Goal: Task Accomplishment & Management: Complete application form

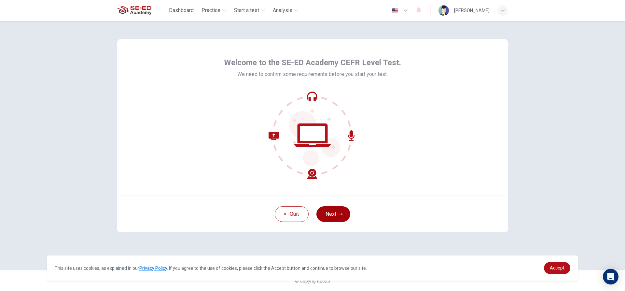
click at [340, 214] on icon "button" at bounding box center [341, 214] width 4 height 2
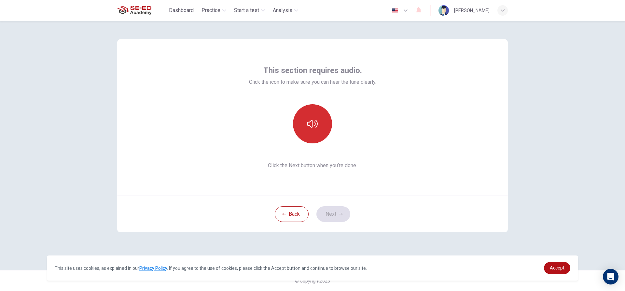
click at [315, 122] on icon "button" at bounding box center [312, 124] width 10 height 8
click at [330, 209] on button "Next" at bounding box center [334, 214] width 34 height 16
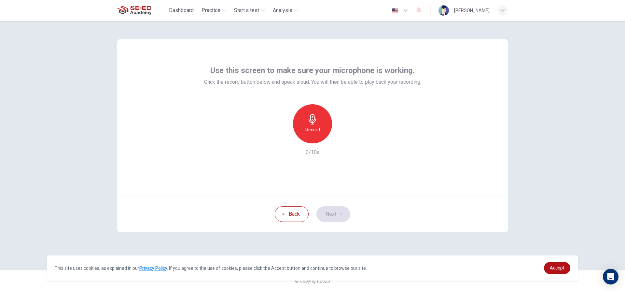
click at [318, 120] on icon "button" at bounding box center [312, 119] width 10 height 10
click at [314, 126] on h6 "Stop" at bounding box center [313, 130] width 10 height 8
click at [343, 139] on icon "button" at bounding box center [342, 138] width 7 height 7
click at [344, 138] on icon "button" at bounding box center [343, 138] width 3 height 4
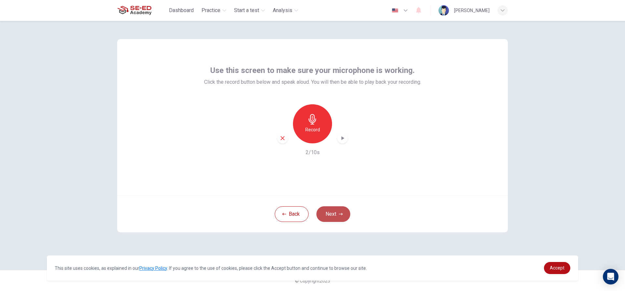
click at [338, 212] on button "Next" at bounding box center [334, 214] width 34 height 16
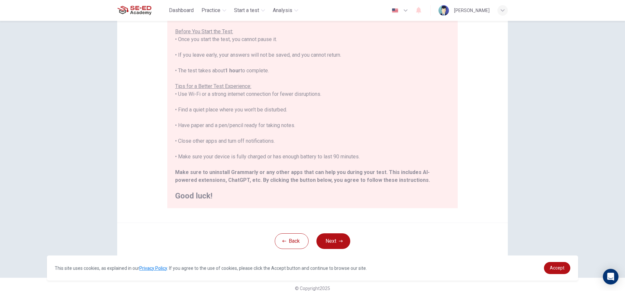
scroll to position [71, 0]
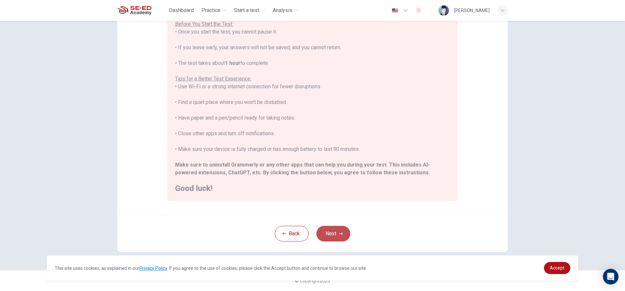
click at [335, 235] on button "Next" at bounding box center [334, 234] width 34 height 16
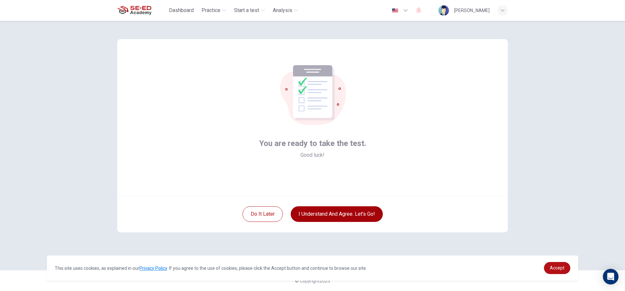
click at [361, 211] on button "I understand and agree. Let’s go!" at bounding box center [337, 214] width 92 height 16
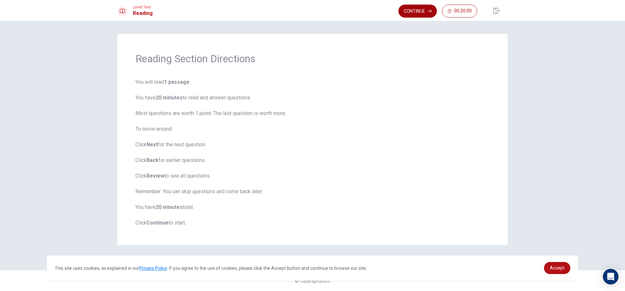
click at [409, 10] on button "Continue" at bounding box center [418, 11] width 38 height 13
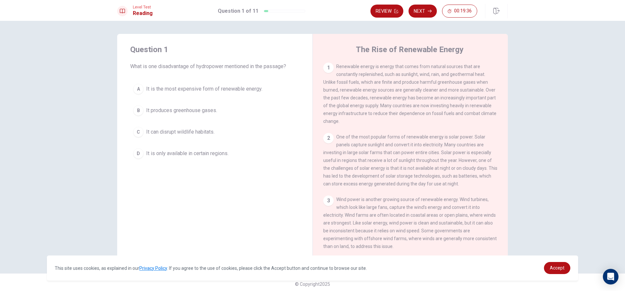
drag, startPoint x: 335, startPoint y: 65, endPoint x: 462, endPoint y: 131, distance: 143.0
click at [462, 131] on div "1 Renewable energy is energy that comes from natural sources that are constantl…" at bounding box center [414, 156] width 183 height 187
drag, startPoint x: 164, startPoint y: 65, endPoint x: 182, endPoint y: 65, distance: 18.2
click at [182, 65] on span "What is one disadvantage of hydropower mentioned in the passage?" at bounding box center [214, 67] width 169 height 8
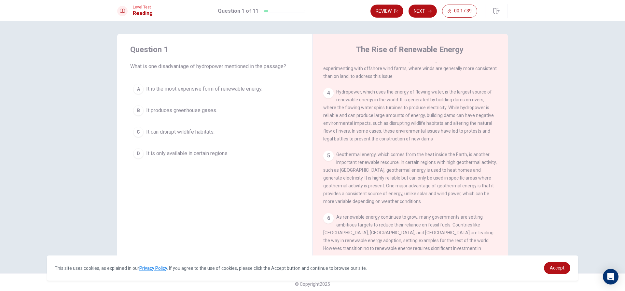
scroll to position [163, 0]
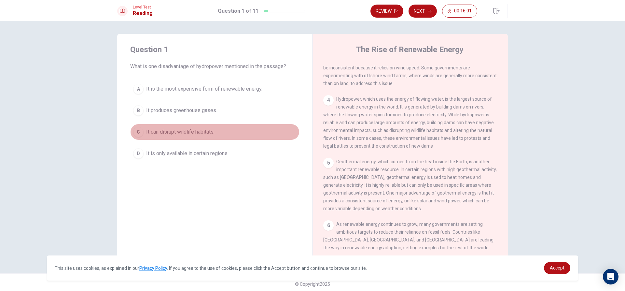
click at [138, 133] on div "C" at bounding box center [138, 132] width 10 height 10
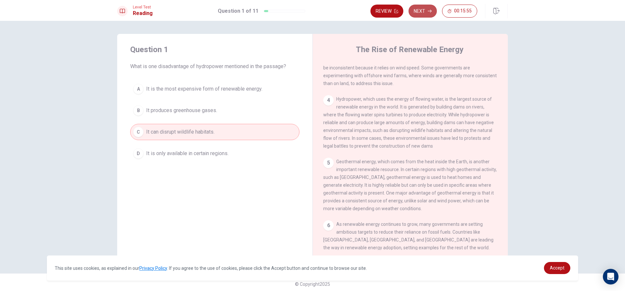
click at [425, 13] on button "Next" at bounding box center [423, 11] width 28 height 13
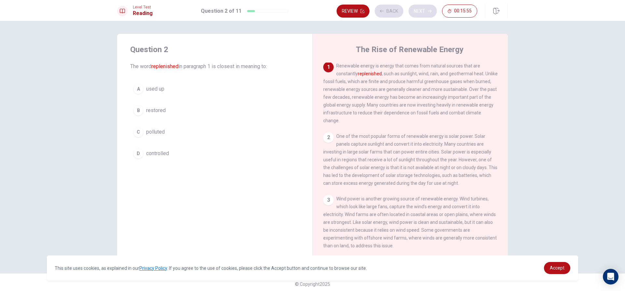
scroll to position [0, 0]
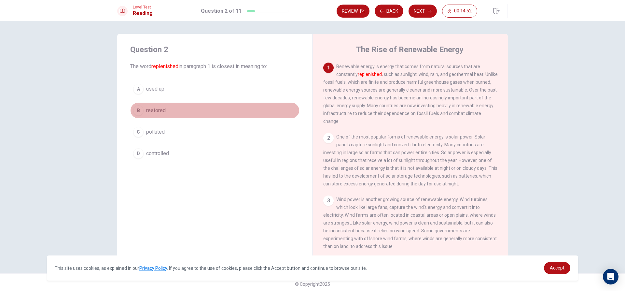
click at [138, 108] on div "B" at bounding box center [138, 110] width 10 height 10
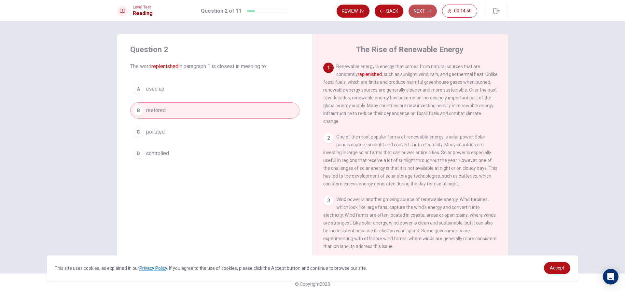
click at [420, 9] on button "Next" at bounding box center [423, 11] width 28 height 13
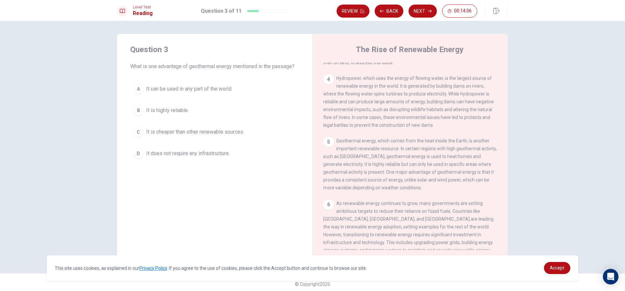
scroll to position [195, 0]
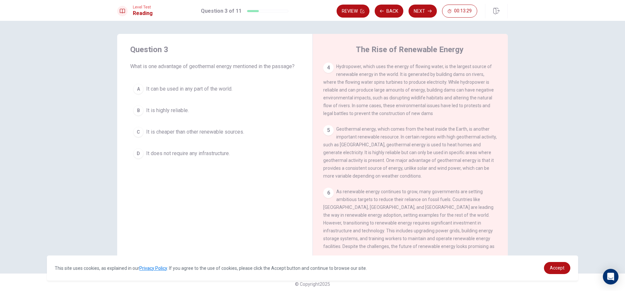
click at [141, 109] on div "B" at bounding box center [138, 110] width 10 height 10
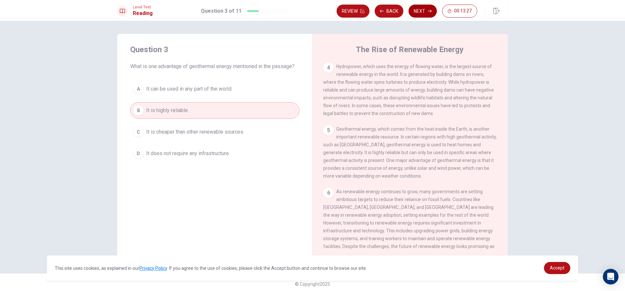
click at [430, 14] on button "Next" at bounding box center [423, 11] width 28 height 13
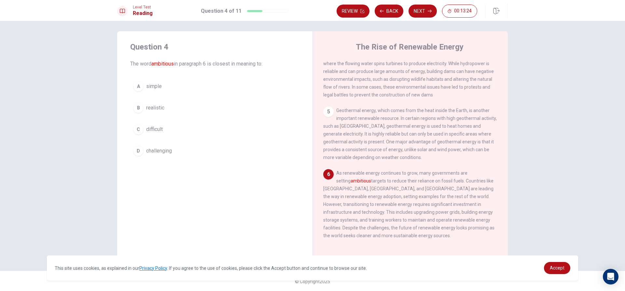
scroll to position [3, 0]
click at [140, 131] on div "C" at bounding box center [138, 128] width 10 height 10
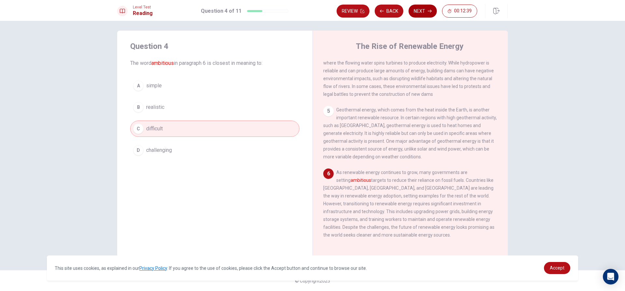
click at [426, 10] on button "Next" at bounding box center [423, 11] width 28 height 13
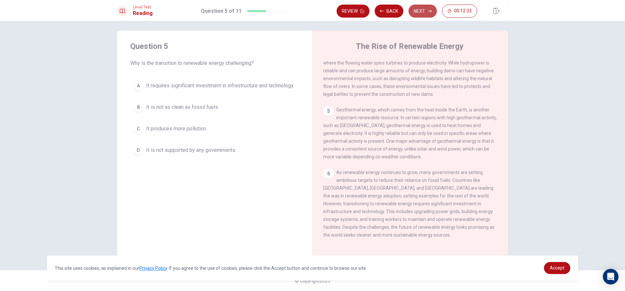
click at [420, 12] on button "Next" at bounding box center [423, 11] width 28 height 13
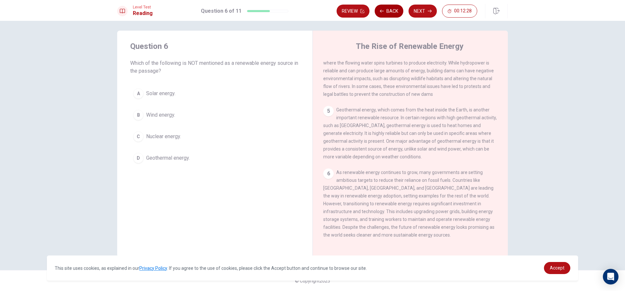
click at [393, 13] on button "Back" at bounding box center [389, 11] width 29 height 13
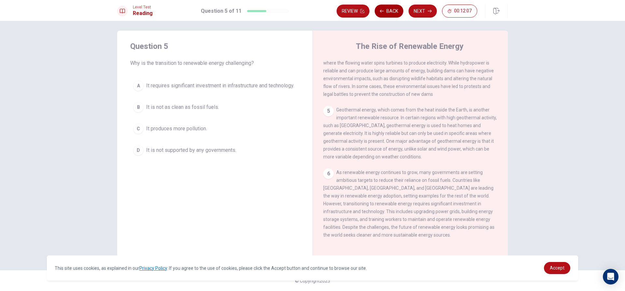
click at [392, 14] on button "Back" at bounding box center [389, 11] width 29 height 13
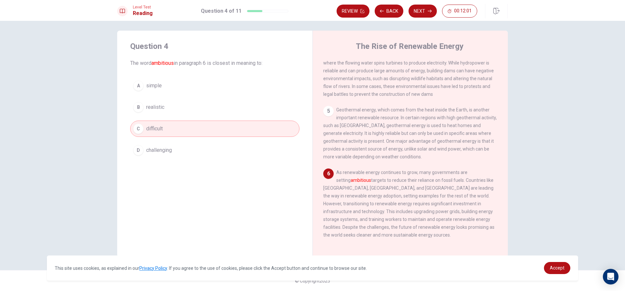
click at [253, 149] on button "D challenging" at bounding box center [214, 150] width 169 height 16
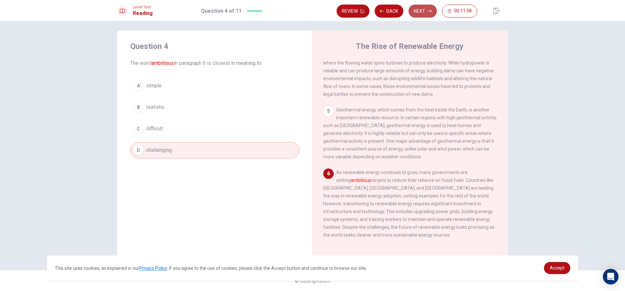
click at [426, 11] on button "Next" at bounding box center [423, 11] width 28 height 13
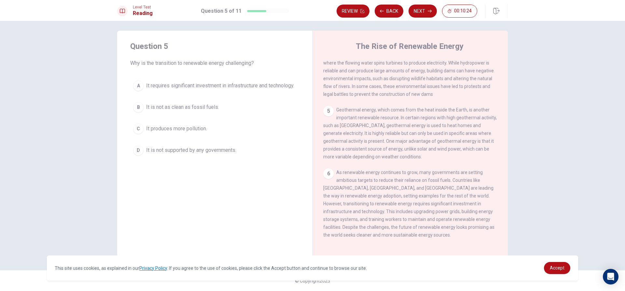
click at [193, 87] on span "It requires significant investment in infrastructure and technology." at bounding box center [220, 86] width 148 height 8
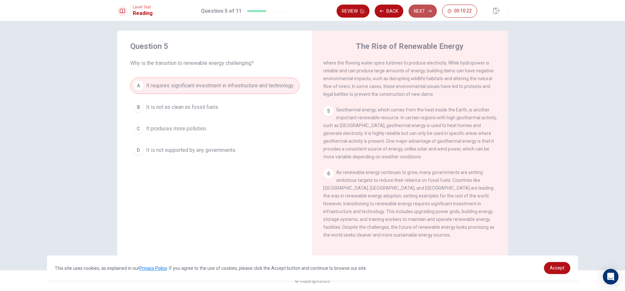
click at [421, 10] on button "Next" at bounding box center [423, 11] width 28 height 13
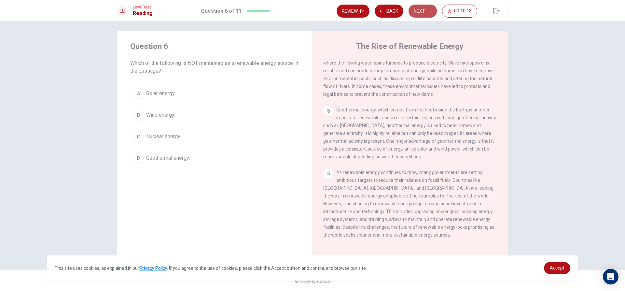
click at [421, 10] on button "Next" at bounding box center [423, 11] width 28 height 13
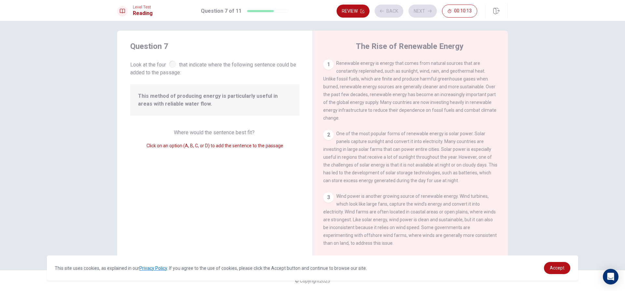
scroll to position [154, 0]
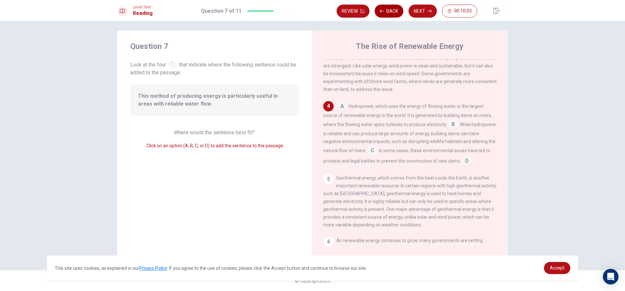
click at [396, 11] on button "Back" at bounding box center [389, 11] width 29 height 13
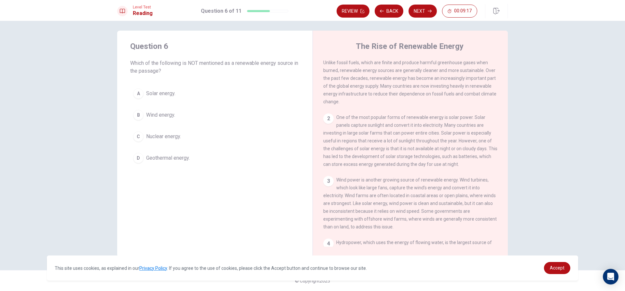
scroll to position [0, 0]
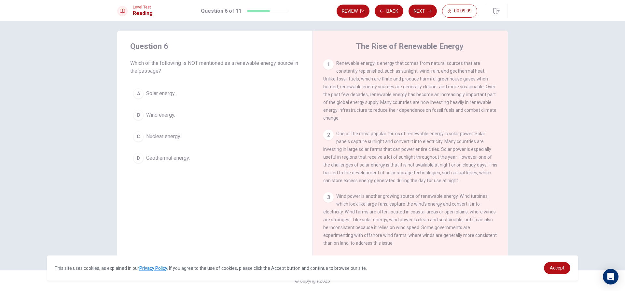
click at [150, 137] on span "Nuclear energy." at bounding box center [163, 137] width 35 height 8
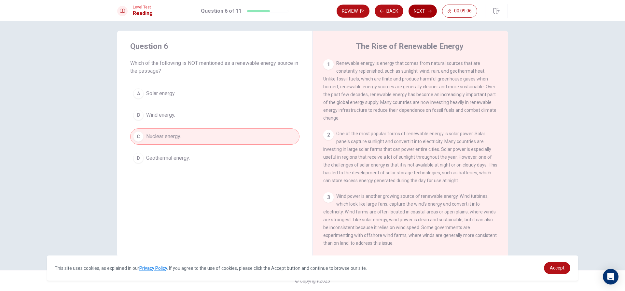
click at [421, 9] on button "Next" at bounding box center [423, 11] width 28 height 13
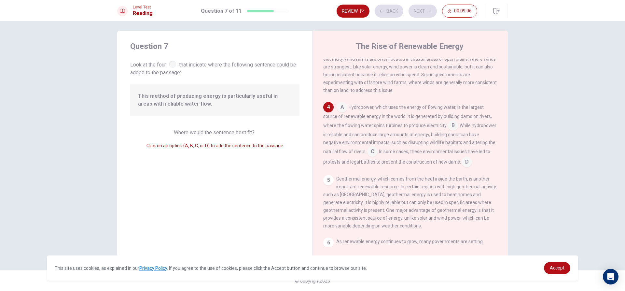
scroll to position [154, 0]
click at [171, 64] on div at bounding box center [172, 64] width 7 height 7
click at [343, 112] on input at bounding box center [342, 107] width 10 height 10
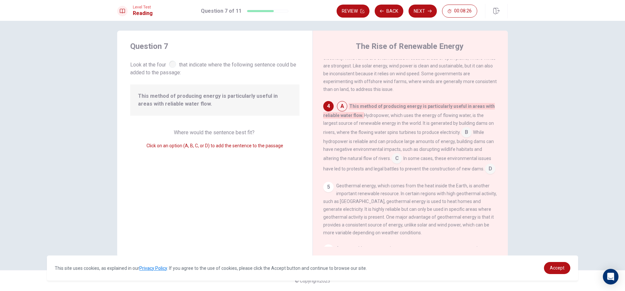
click at [340, 112] on input at bounding box center [342, 107] width 10 height 10
drag, startPoint x: 340, startPoint y: 113, endPoint x: 314, endPoint y: 110, distance: 26.5
click at [314, 110] on div "The Rise of Renewable Energy 1 Renewable energy is energy that comes from natur…" at bounding box center [410, 144] width 195 height 226
click at [466, 138] on input at bounding box center [466, 133] width 10 height 10
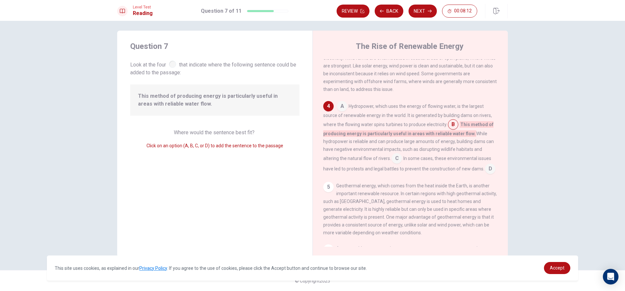
click at [338, 111] on input at bounding box center [342, 107] width 10 height 10
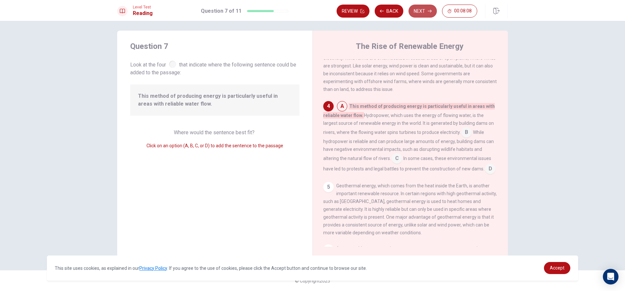
click at [416, 10] on button "Next" at bounding box center [423, 11] width 28 height 13
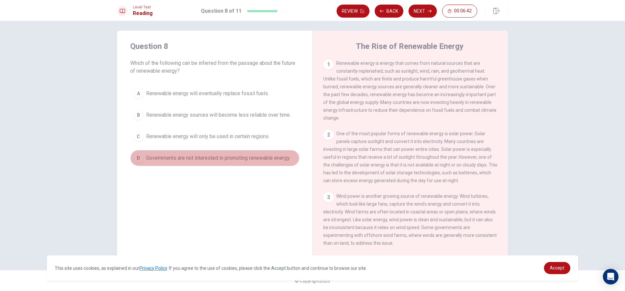
click at [227, 163] on button "D Governments are not interested in promoting renewable energy." at bounding box center [214, 158] width 169 height 16
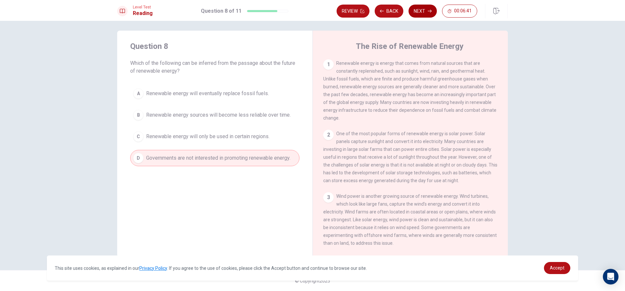
click at [422, 7] on button "Next" at bounding box center [423, 11] width 28 height 13
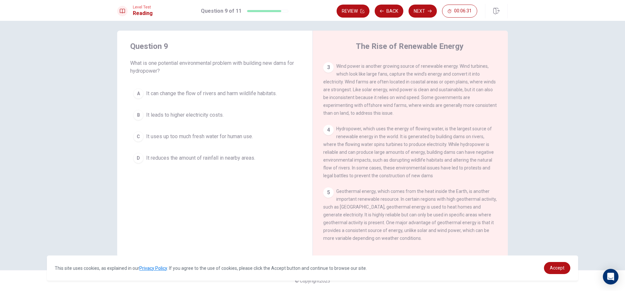
scroll to position [130, 0]
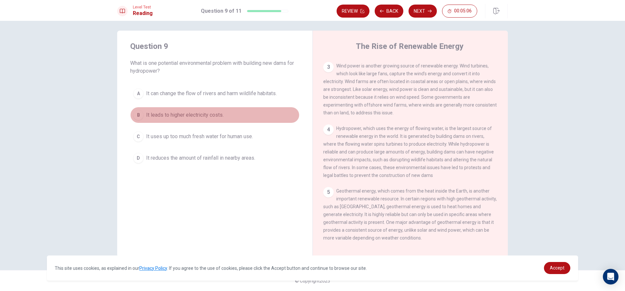
click at [231, 116] on button "B It leads to higher electricity costs." at bounding box center [214, 115] width 169 height 16
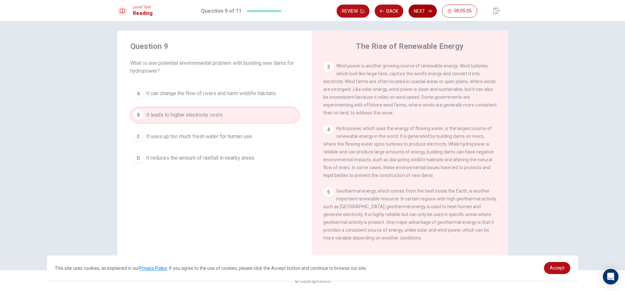
click at [418, 7] on button "Next" at bounding box center [423, 11] width 28 height 13
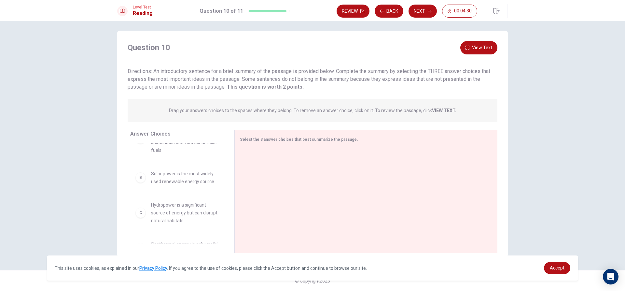
scroll to position [0, 0]
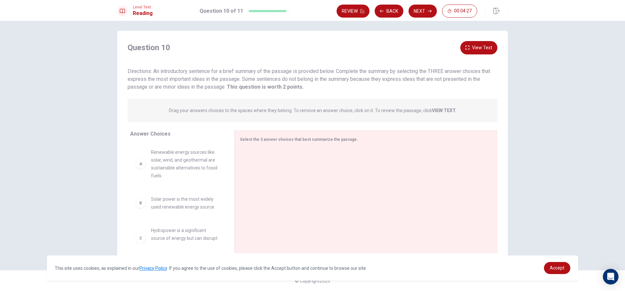
click at [139, 163] on div "A" at bounding box center [140, 164] width 10 height 10
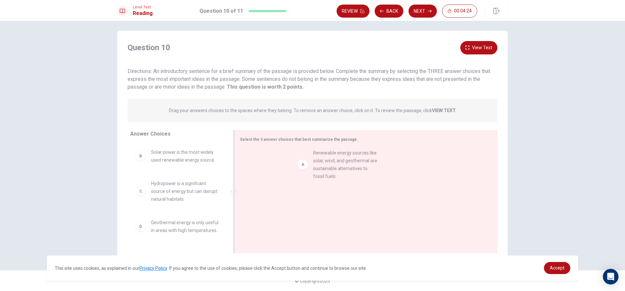
drag, startPoint x: 140, startPoint y: 168, endPoint x: 306, endPoint y: 168, distance: 166.4
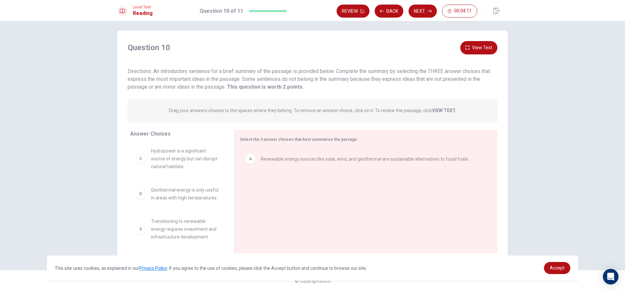
scroll to position [31, 0]
drag, startPoint x: 136, startPoint y: 161, endPoint x: 262, endPoint y: 192, distance: 130.3
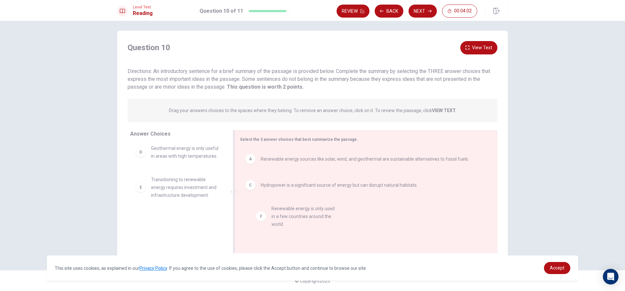
drag, startPoint x: 141, startPoint y: 229, endPoint x: 265, endPoint y: 219, distance: 124.5
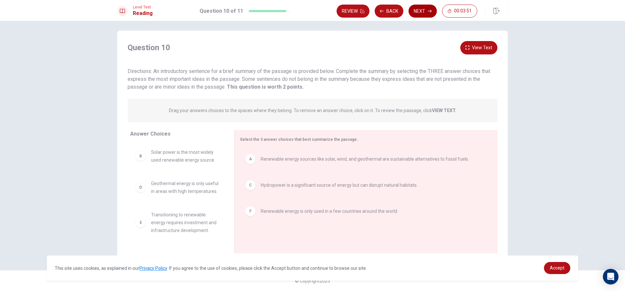
click at [419, 15] on button "Next" at bounding box center [423, 11] width 28 height 13
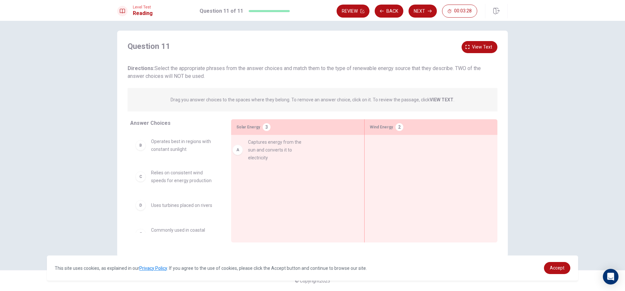
drag, startPoint x: 192, startPoint y: 150, endPoint x: 295, endPoint y: 151, distance: 103.2
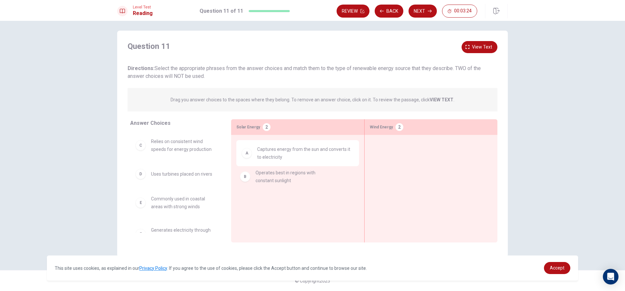
drag, startPoint x: 193, startPoint y: 150, endPoint x: 313, endPoint y: 185, distance: 124.8
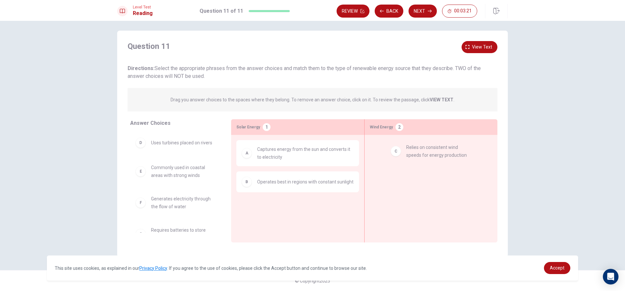
drag, startPoint x: 194, startPoint y: 146, endPoint x: 454, endPoint y: 152, distance: 259.7
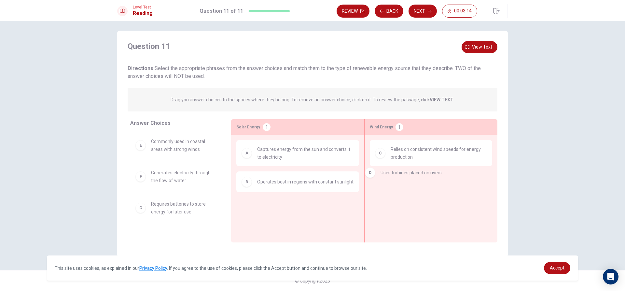
drag, startPoint x: 191, startPoint y: 145, endPoint x: 429, endPoint y: 177, distance: 240.3
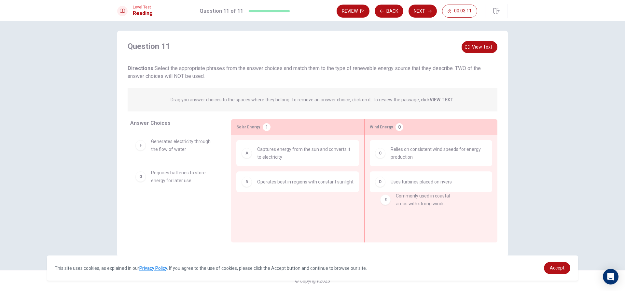
drag, startPoint x: 186, startPoint y: 151, endPoint x: 438, endPoint y: 209, distance: 258.4
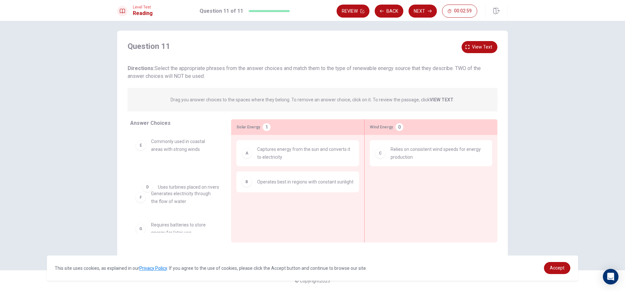
drag, startPoint x: 416, startPoint y: 181, endPoint x: 173, endPoint y: 187, distance: 243.0
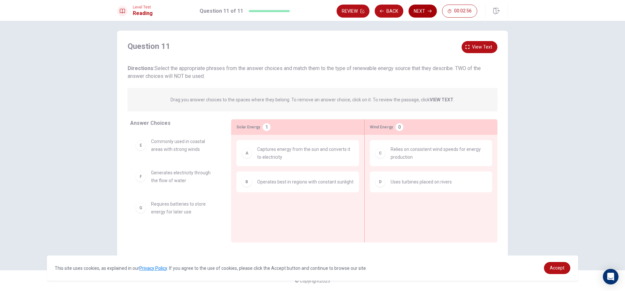
click at [424, 12] on button "Next" at bounding box center [423, 11] width 28 height 13
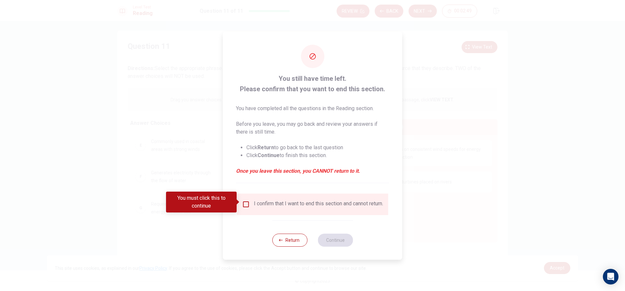
click at [249, 203] on div "I confirm that I want to end this section and cannot return." at bounding box center [312, 204] width 141 height 8
click at [245, 204] on input "You must click this to continue" at bounding box center [246, 204] width 8 height 8
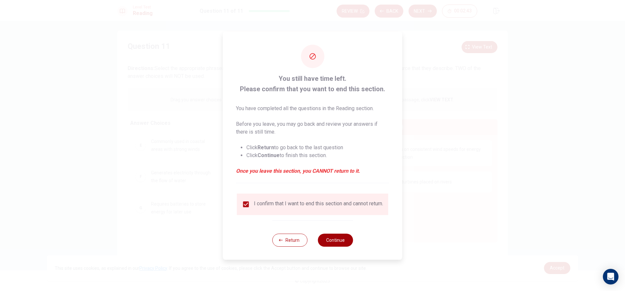
click at [333, 239] on button "Continue" at bounding box center [335, 240] width 35 height 13
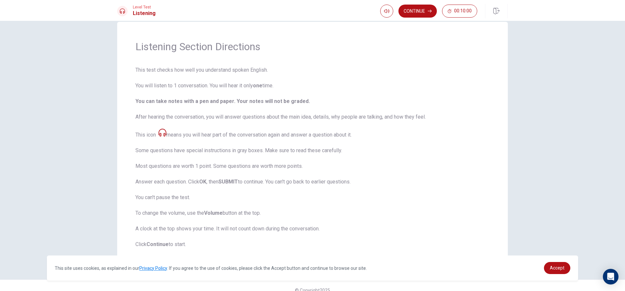
scroll to position [21, 0]
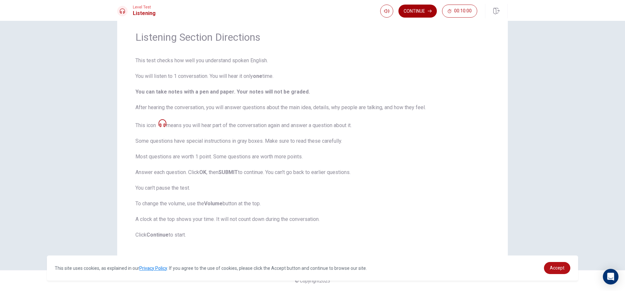
click at [405, 13] on button "Continue" at bounding box center [418, 11] width 38 height 13
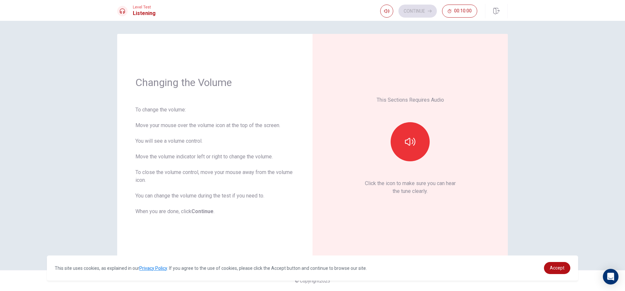
scroll to position [0, 0]
click at [413, 149] on button "button" at bounding box center [410, 141] width 39 height 39
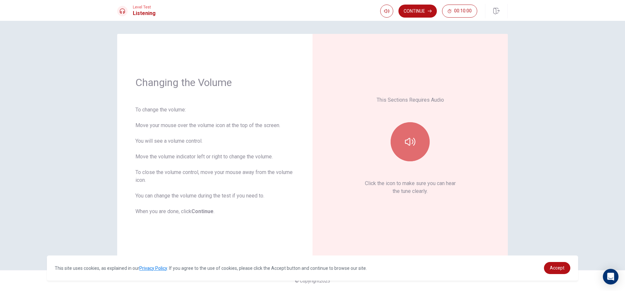
click at [413, 149] on button "button" at bounding box center [410, 141] width 39 height 39
click at [415, 11] on button "Continue" at bounding box center [418, 11] width 38 height 13
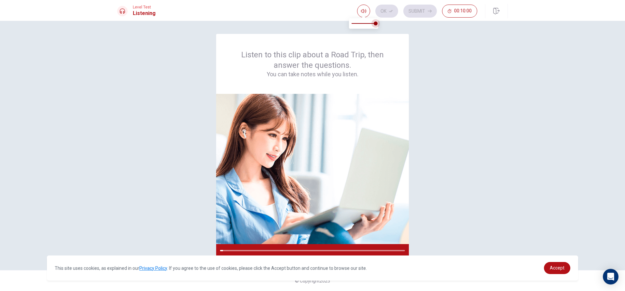
drag, startPoint x: 377, startPoint y: 24, endPoint x: 389, endPoint y: 23, distance: 12.1
click at [389, 23] on body "This site uses cookies, as explained in our Privacy Policy . If you agree to th…" at bounding box center [312, 145] width 625 height 291
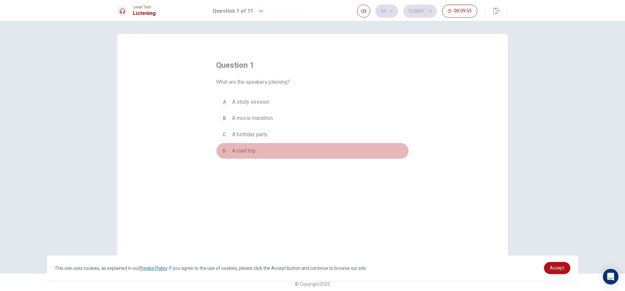
click at [226, 152] on div "D" at bounding box center [224, 151] width 10 height 10
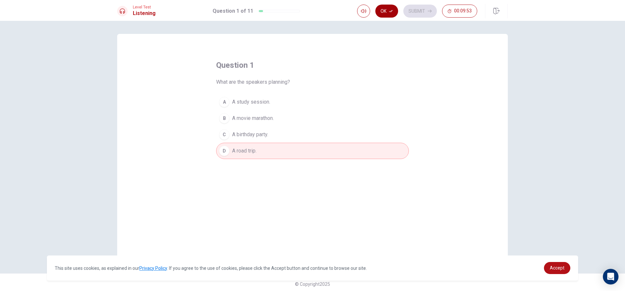
click at [383, 11] on button "Ok" at bounding box center [387, 11] width 23 height 13
click at [407, 8] on button "Submit" at bounding box center [421, 11] width 34 height 13
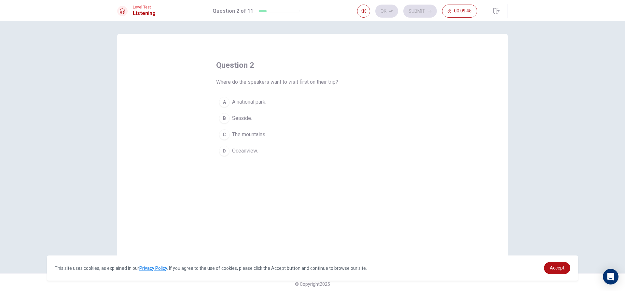
click at [237, 117] on span "Seaside." at bounding box center [242, 118] width 20 height 8
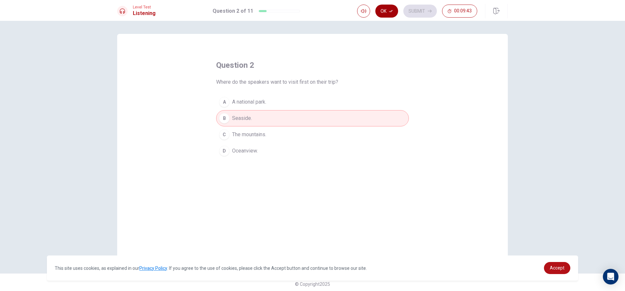
click at [392, 7] on button "Ok" at bounding box center [387, 11] width 23 height 13
click at [412, 8] on button "Submit" at bounding box center [421, 11] width 34 height 13
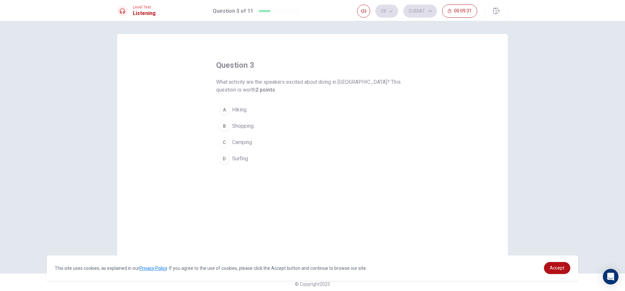
click at [224, 142] on div "C" at bounding box center [224, 142] width 10 height 10
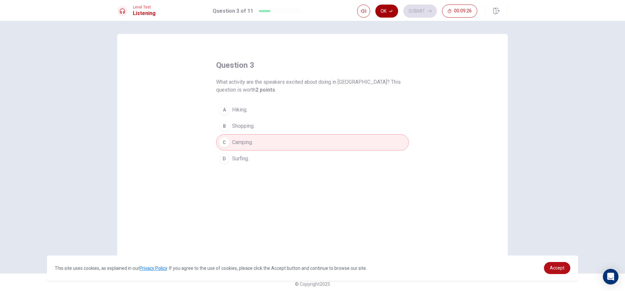
click at [382, 9] on button "Ok" at bounding box center [387, 11] width 23 height 13
click at [410, 9] on button "Submit" at bounding box center [421, 11] width 34 height 13
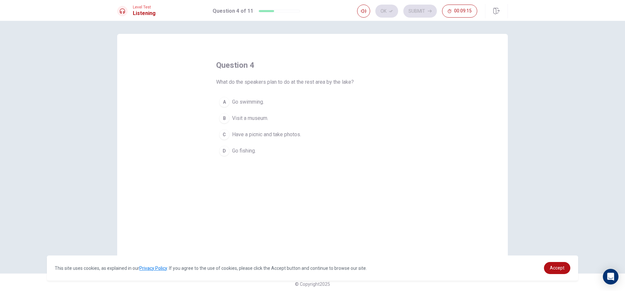
click at [283, 135] on span "Have a picnic and take photos." at bounding box center [266, 135] width 69 height 8
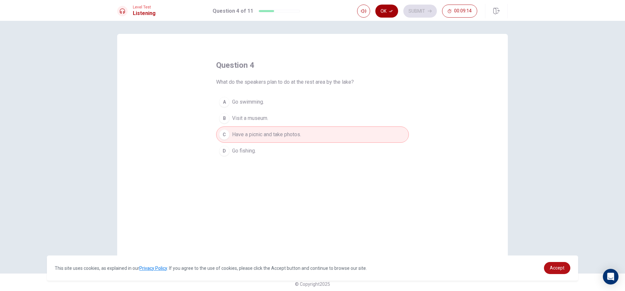
click at [394, 11] on button "Ok" at bounding box center [387, 11] width 23 height 13
click at [421, 6] on button "Submit" at bounding box center [421, 11] width 34 height 13
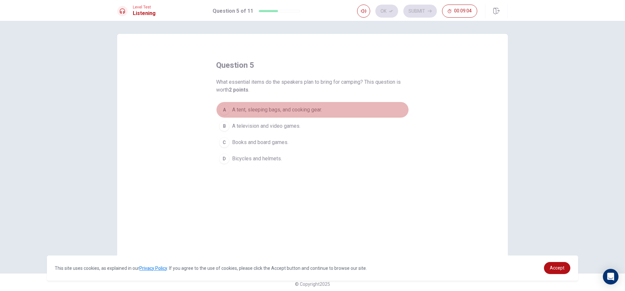
click at [269, 108] on span "A tent, sleeping bags, and cooking gear." at bounding box center [277, 110] width 90 height 8
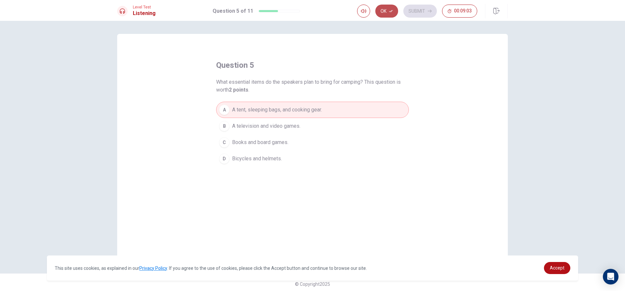
click at [392, 13] on button "Ok" at bounding box center [387, 11] width 23 height 13
click at [409, 8] on button "Submit" at bounding box center [421, 11] width 34 height 13
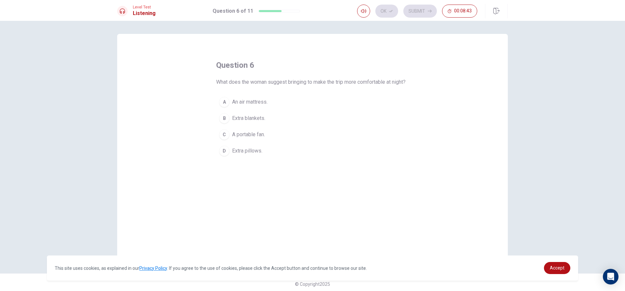
click at [245, 138] on span "A portable fan." at bounding box center [248, 135] width 33 height 8
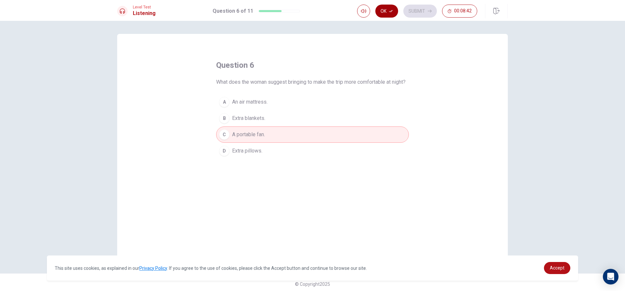
click at [391, 7] on button "Ok" at bounding box center [387, 11] width 23 height 13
click at [406, 7] on button "Submit" at bounding box center [421, 11] width 34 height 13
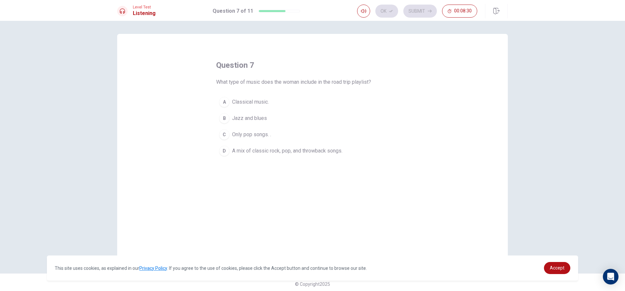
click at [290, 149] on span "A mix of classic rock, pop, and throwback songs." at bounding box center [287, 151] width 110 height 8
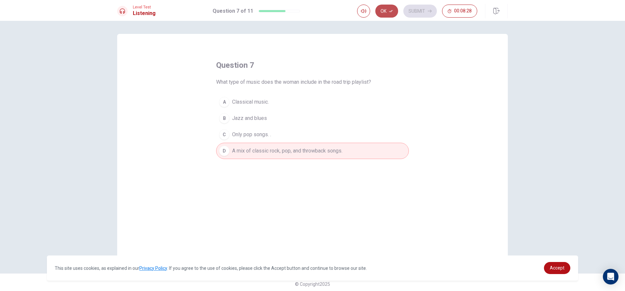
click at [391, 9] on button "Ok" at bounding box center [387, 11] width 23 height 13
click at [411, 12] on button "Submit" at bounding box center [421, 11] width 34 height 13
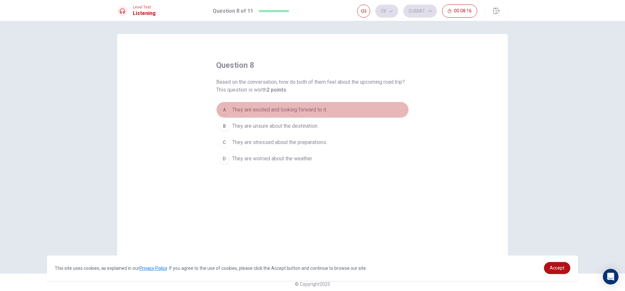
click at [313, 106] on span "They are excited and looking forward to it." at bounding box center [279, 110] width 95 height 8
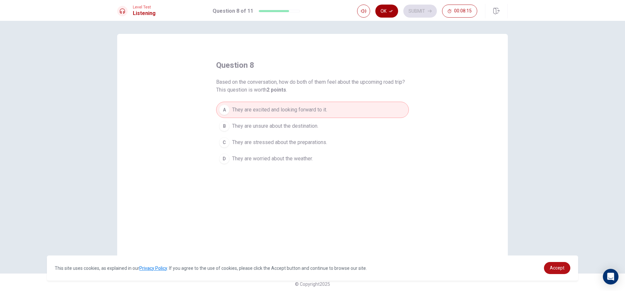
click at [391, 11] on icon "button" at bounding box center [391, 11] width 4 height 2
click at [409, 10] on button "Submit" at bounding box center [421, 11] width 34 height 13
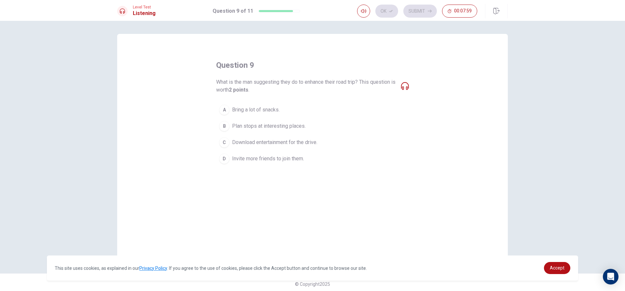
click at [314, 141] on span "Download entertainment for the drive." at bounding box center [274, 142] width 85 height 8
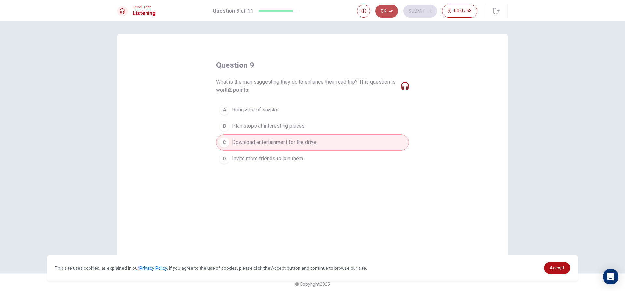
click at [388, 14] on button "Ok" at bounding box center [387, 11] width 23 height 13
click at [411, 14] on button "Submit" at bounding box center [421, 11] width 34 height 13
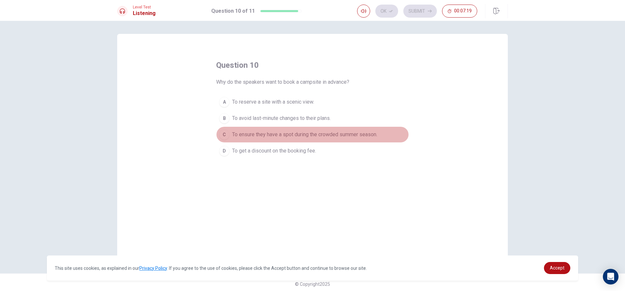
click at [319, 135] on span "To ensure they have a spot during the crowded summer season." at bounding box center [304, 135] width 145 height 8
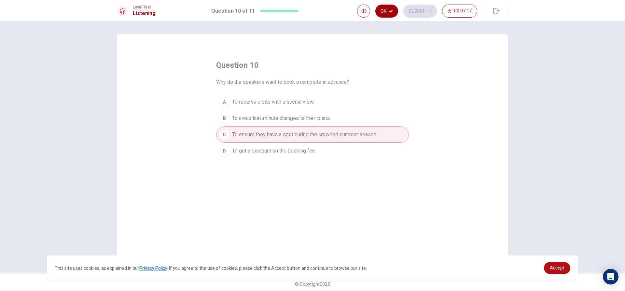
click at [381, 15] on button "Ok" at bounding box center [387, 11] width 23 height 13
click at [418, 11] on button "Submit" at bounding box center [421, 11] width 34 height 13
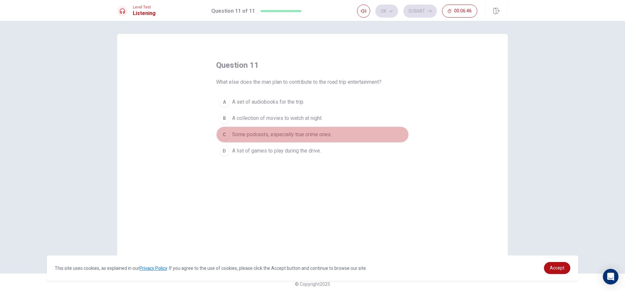
click at [305, 134] on span "Some podcasts, especially true crime ones." at bounding box center [282, 135] width 100 height 8
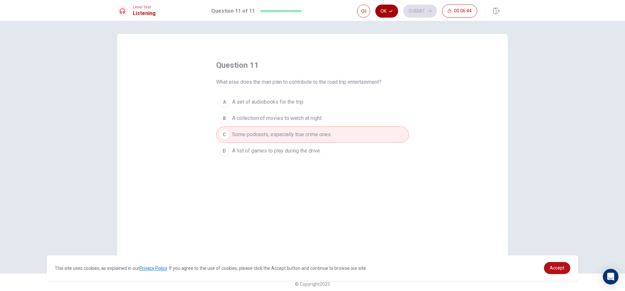
click at [388, 16] on button "Ok" at bounding box center [387, 11] width 23 height 13
click at [423, 11] on button "Submit" at bounding box center [421, 11] width 34 height 13
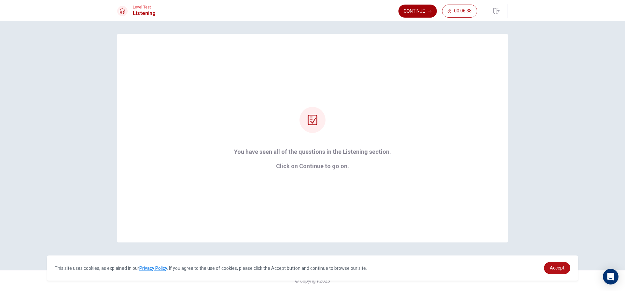
click at [414, 13] on button "Continue" at bounding box center [418, 11] width 38 height 13
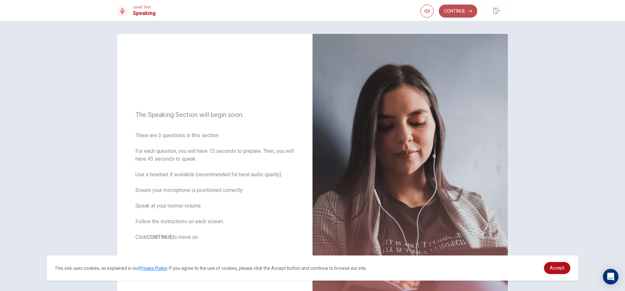
click at [445, 11] on button "Continue" at bounding box center [458, 11] width 38 height 13
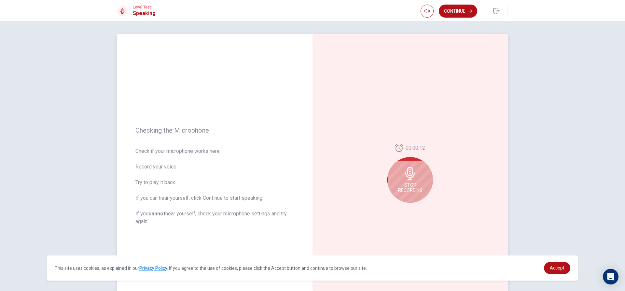
click at [412, 181] on div "Stop Recording" at bounding box center [411, 180] width 46 height 46
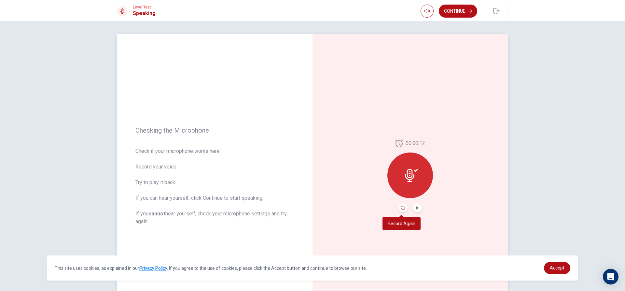
click at [402, 208] on icon "Record Again" at bounding box center [403, 208] width 4 height 4
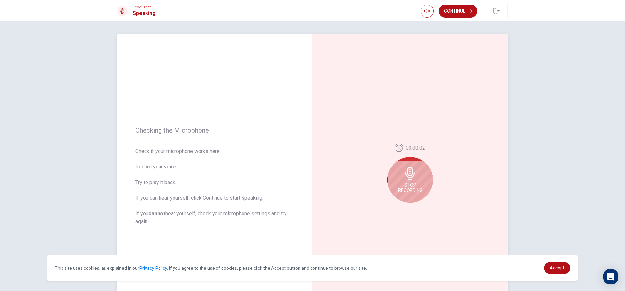
click at [416, 179] on div "Stop Recording" at bounding box center [411, 180] width 46 height 46
click at [417, 206] on icon "Play Audio" at bounding box center [418, 208] width 4 height 4
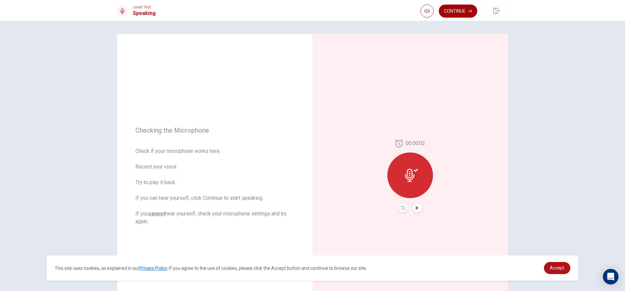
click at [455, 9] on button "Continue" at bounding box center [458, 11] width 38 height 13
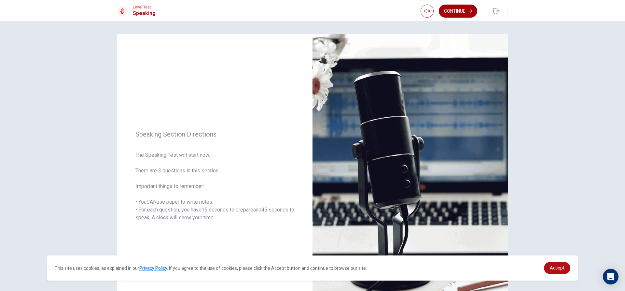
click at [447, 10] on button "Continue" at bounding box center [458, 11] width 38 height 13
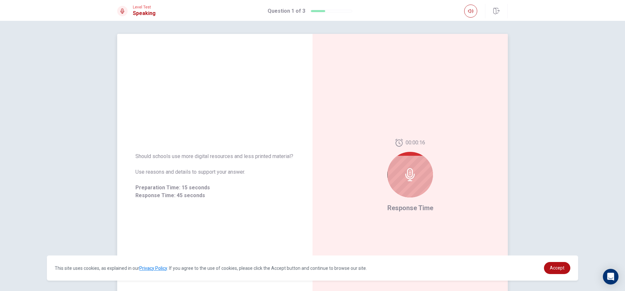
click at [411, 177] on icon at bounding box center [409, 174] width 9 height 13
click at [410, 175] on icon at bounding box center [410, 174] width 13 height 13
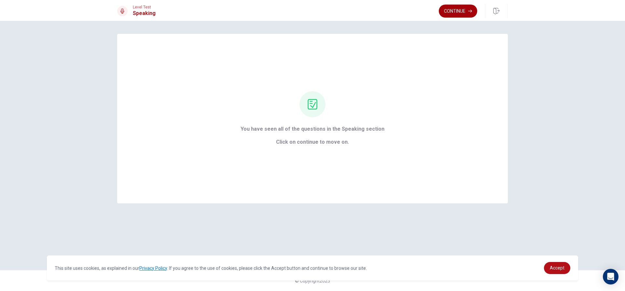
click at [462, 10] on button "Continue" at bounding box center [458, 11] width 38 height 13
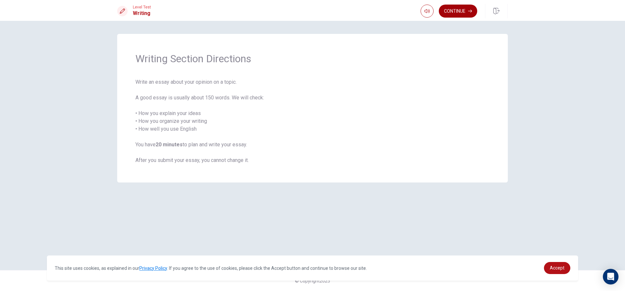
click at [459, 13] on button "Continue" at bounding box center [458, 11] width 38 height 13
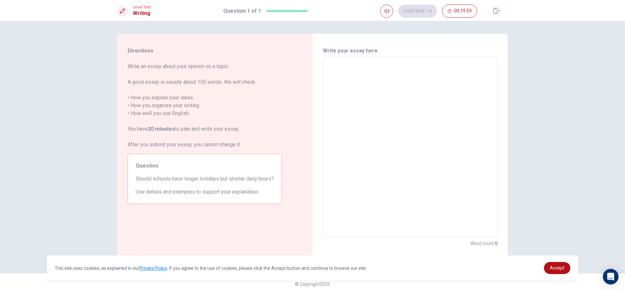
click at [389, 83] on textarea at bounding box center [410, 146] width 165 height 169
click at [347, 63] on textarea at bounding box center [410, 146] width 165 height 169
type textarea "S"
type textarea "x"
type textarea "St"
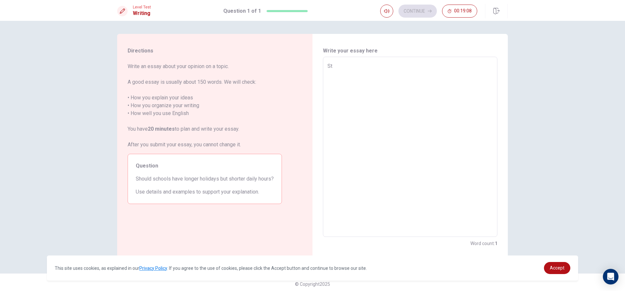
type textarea "x"
type textarea "Stu"
type textarea "x"
type textarea "Stud"
type textarea "x"
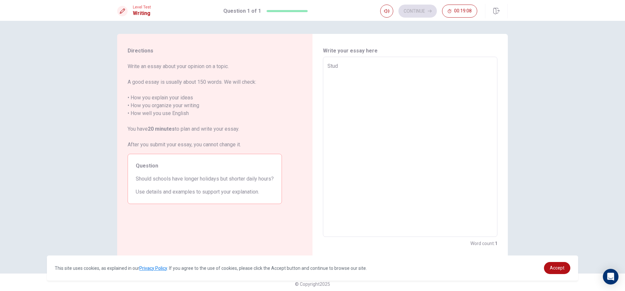
type textarea "Stude"
type textarea "x"
type textarea "Studen"
type textarea "x"
type textarea "Student"
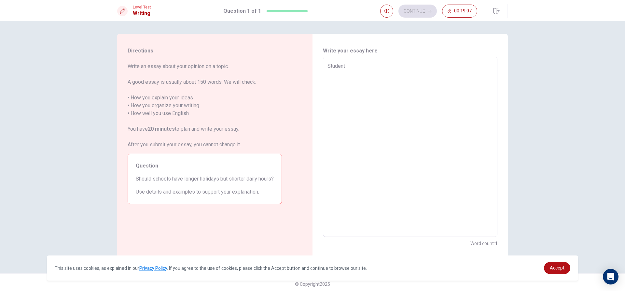
type textarea "x"
type textarea "Student"
type textarea "x"
type textarea "Student"
type textarea "x"
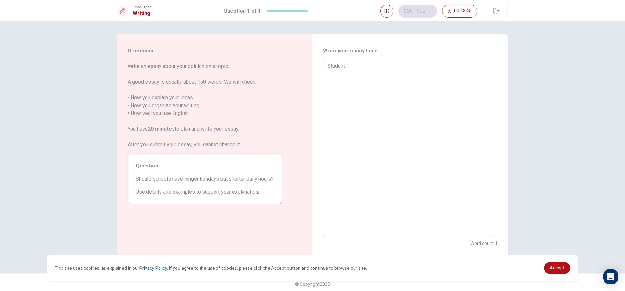
type textarea "Studen"
type textarea "x"
type textarea "Stude"
type textarea "x"
type textarea "Stud"
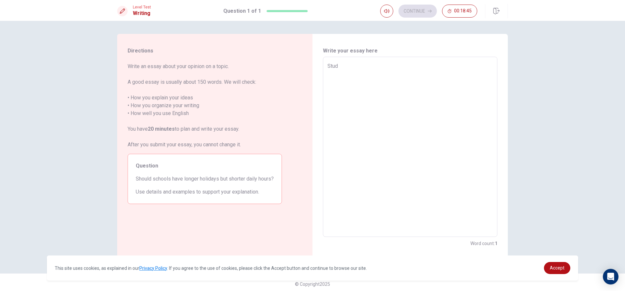
type textarea "x"
type textarea "Stu"
type textarea "x"
type textarea "St"
type textarea "x"
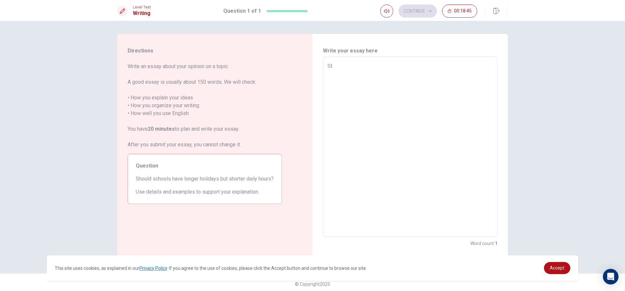
type textarea "S"
type textarea "x"
type textarea "i"
type textarea "x"
type textarea "if"
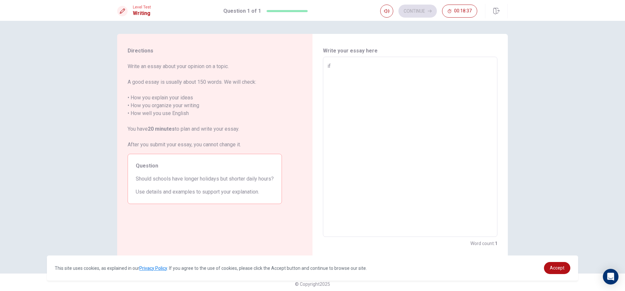
type textarea "x"
type textarea "i"
type textarea "x"
type textarea "I"
type textarea "x"
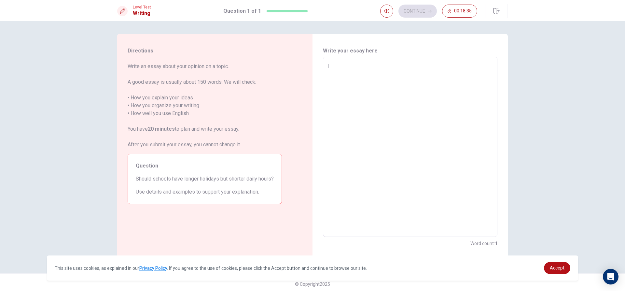
type textarea "If"
type textarea "x"
type textarea "If"
type textarea "x"
type textarea "If s"
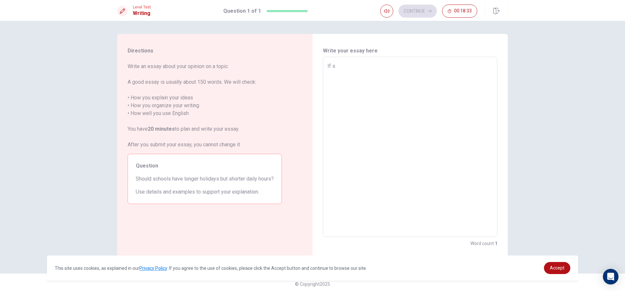
type textarea "x"
type textarea "If sc"
type textarea "x"
type textarea "If sch"
type textarea "x"
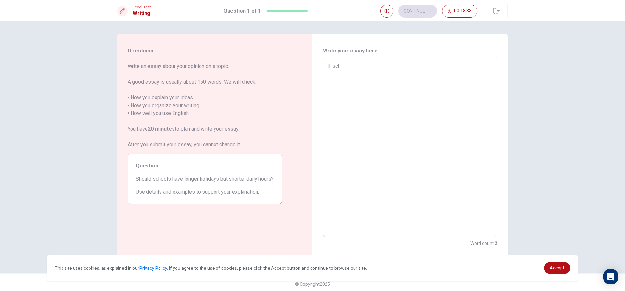
type textarea "If scho"
type textarea "x"
type textarea "If schol"
type textarea "x"
type textarea "If schol"
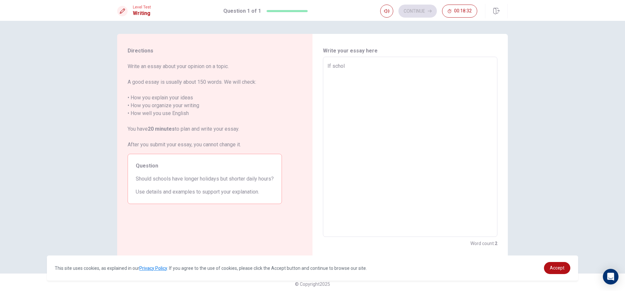
type textarea "x"
type textarea "If schol h"
type textarea "x"
type textarea "If schol ha"
type textarea "x"
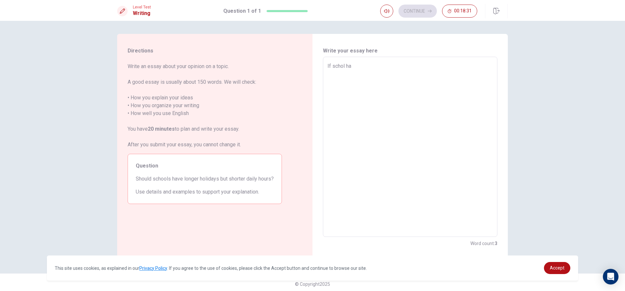
type textarea "If schol hav"
type textarea "x"
type textarea "If schol have"
type textarea "x"
type textarea "If schol have"
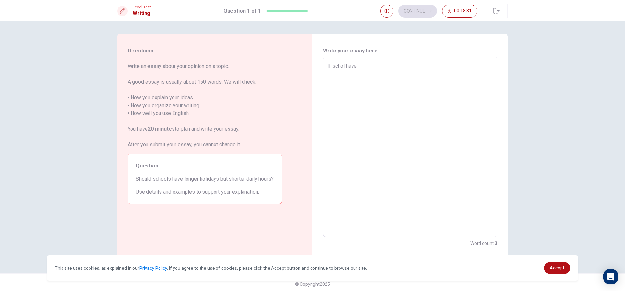
type textarea "x"
type textarea "If schol have l"
type textarea "x"
type textarea "If schol have lo"
type textarea "x"
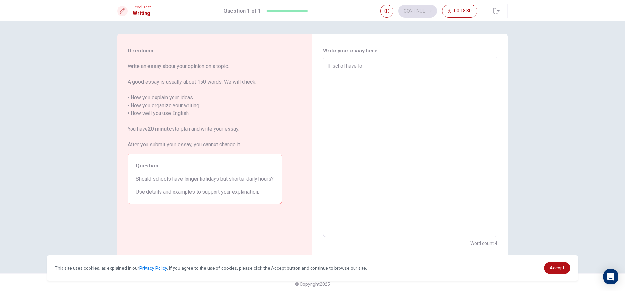
type textarea "If schol have lon"
type textarea "x"
type textarea "If schol have long"
type textarea "x"
type textarea "If schol have longe"
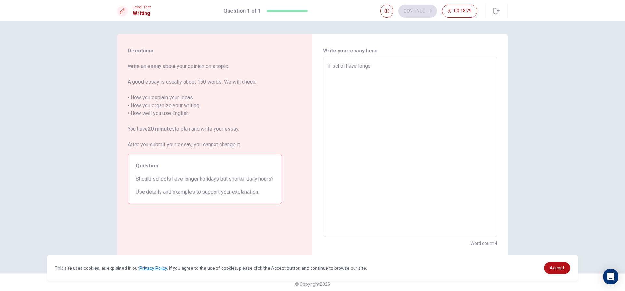
type textarea "x"
type textarea "If schol have longer"
type textarea "x"
type textarea "If schol have longer"
type textarea "x"
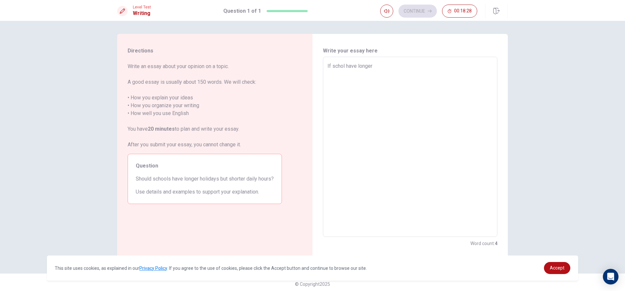
type textarea "If schol have longer h"
type textarea "x"
type textarea "If schol have longer ho"
type textarea "x"
type textarea "If schol have longer hol"
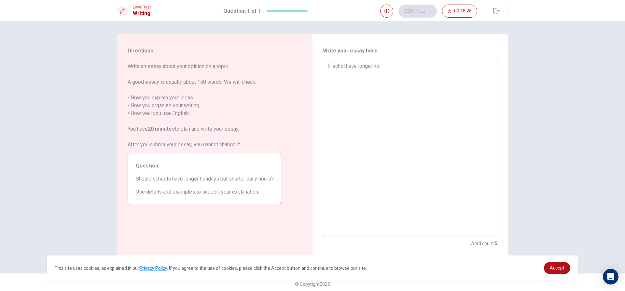
type textarea "x"
type textarea "If schol have longer [DATE]"
type textarea "x"
type textarea "If schol have longer holid"
type textarea "x"
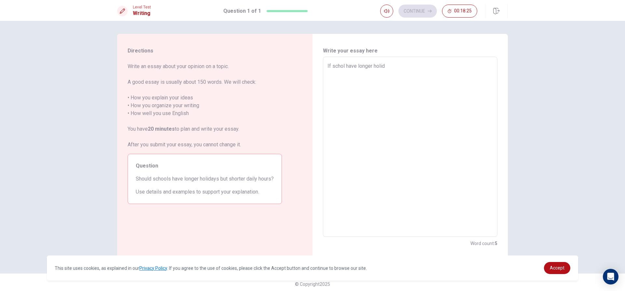
type textarea "If schol have longer holida"
type textarea "x"
type textarea "If schol have longer holiday"
type textarea "x"
type textarea "If schol have longer holidays"
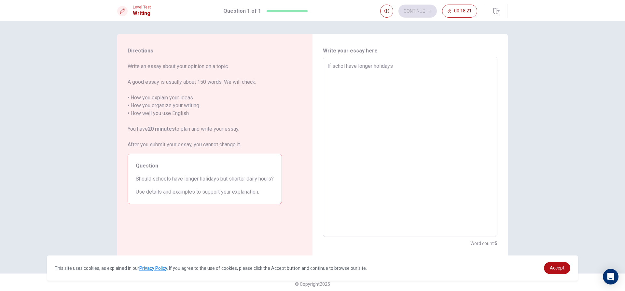
type textarea "x"
type textarea "If schol have longer holidays,"
type textarea "x"
type textarea "If schol have longer holidays,"
type textarea "x"
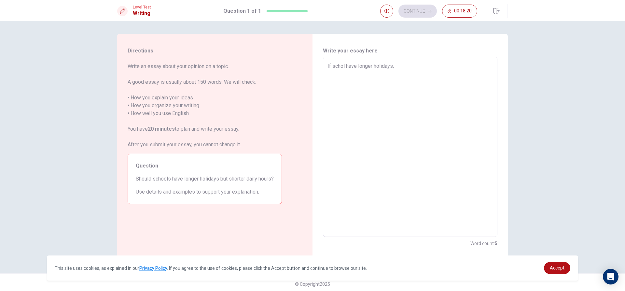
type textarea "If schol have longer holidays, b"
type textarea "x"
type textarea "If schol have longer holidays, bu"
type textarea "x"
type textarea "If schol have longer holidays, but"
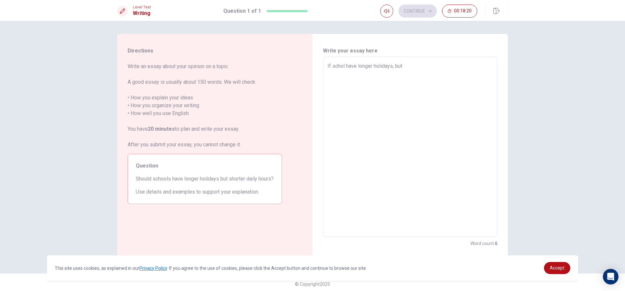
type textarea "x"
type textarea "If schol have longer holidays, but"
type textarea "x"
type textarea "If schol have longer holidays, but s"
type textarea "x"
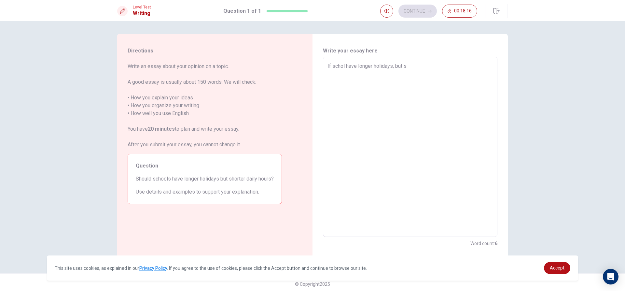
type textarea "If schol have longer holidays, but sh"
type textarea "x"
type textarea "If schol have longer holidays, but sho"
type textarea "x"
type textarea "If schol have longer holidays, but shor"
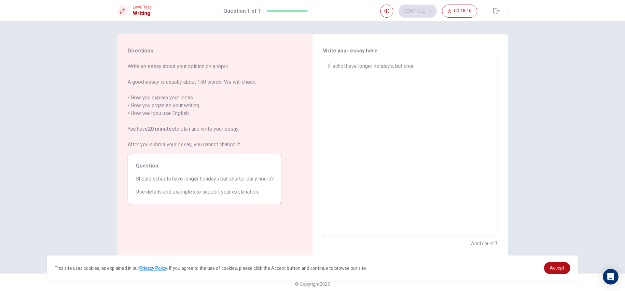
type textarea "x"
type textarea "If schol have longer holidays, but short"
type textarea "x"
type textarea "If schol have longer holidays, but shorte"
type textarea "x"
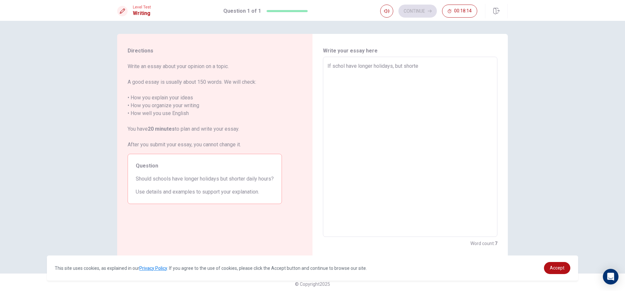
type textarea "If schol have longer holidays, but shorter"
type textarea "x"
type textarea "If schol have longer holidays, but shorter"
type textarea "x"
type textarea "If schol have longer holidays, but shorter d"
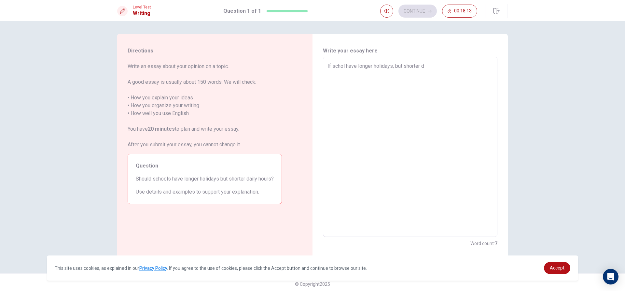
type textarea "x"
type textarea "If schol have longer holidays, but shorter da"
type textarea "x"
type textarea "If schol have longer holidays, but shorter dai"
type textarea "x"
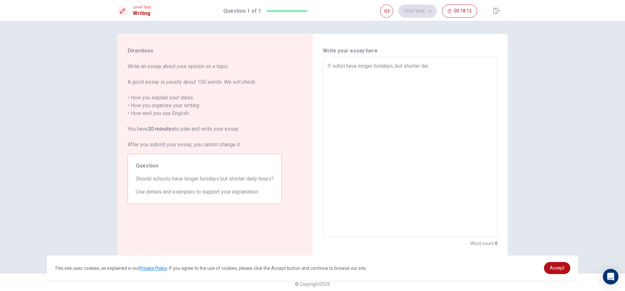
type textarea "If schol have longer holidays, but shorter dail"
type textarea "x"
type textarea "If schol have longer holidays, but shorter daily"
type textarea "x"
type textarea "If schol have longer holidays, but shorter daily"
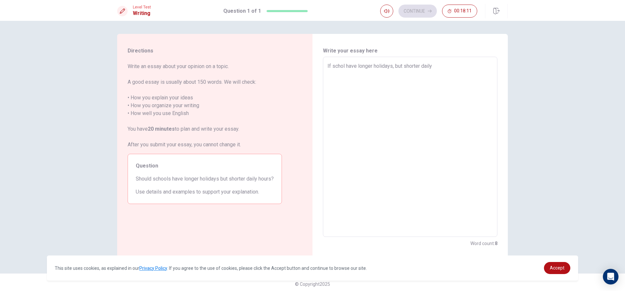
type textarea "x"
type textarea "If schol have longer holidays, but shorter daily h"
type textarea "x"
type textarea "If schol have longer holidays, but shorter daily ho"
type textarea "x"
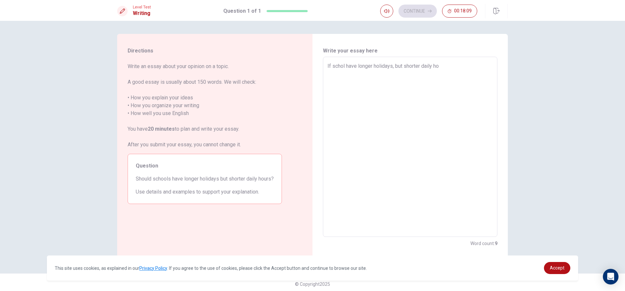
type textarea "If schol have longer holidays, but shorter daily hou"
type textarea "x"
type textarea "If schol have longer holidays, but shorter daily hour"
type textarea "x"
type textarea "If schol have longer holidays, but shorter daily hours"
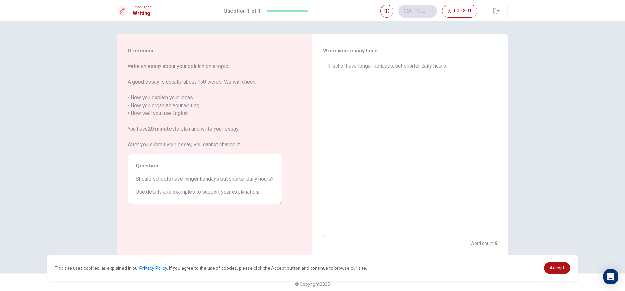
type textarea "x"
type textarea "If schol have longer holidays, but shorter daily hours<"
type textarea "x"
type textarea "If schol have longer holidays, but shorter daily hours"
type textarea "x"
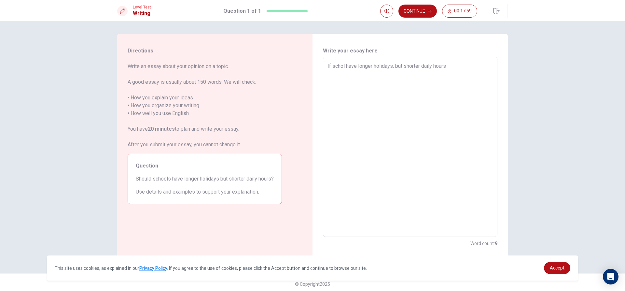
type textarea "If schol have longer holidays, but shorter daily hours,"
type textarea "x"
type textarea "If schol have longer holidays, but shorter daily hours"
type textarea "x"
type textarea "If schol have longer holidays, but shorter daily hours"
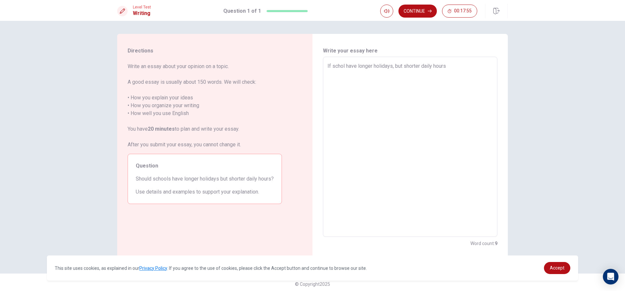
type textarea "x"
type textarea "If schol have longer holidays, but shorter daily hours m"
type textarea "x"
type textarea "If schol have longer holidays, but shorter daily hours ma"
type textarea "x"
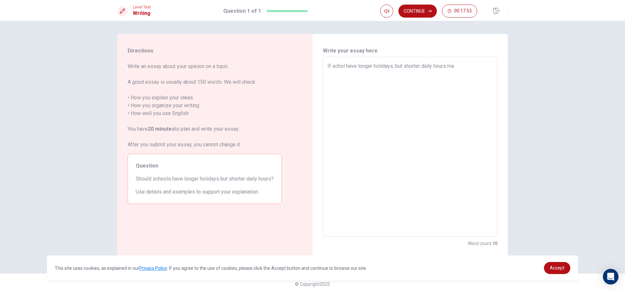
type textarea "If schol have longer holidays, but shorter daily hours may"
type textarea "x"
type textarea "If schol have longer holidays, but shorter daily hours mayb"
type textarea "x"
type textarea "If schol have longer holidays, but shorter daily hours mayb"
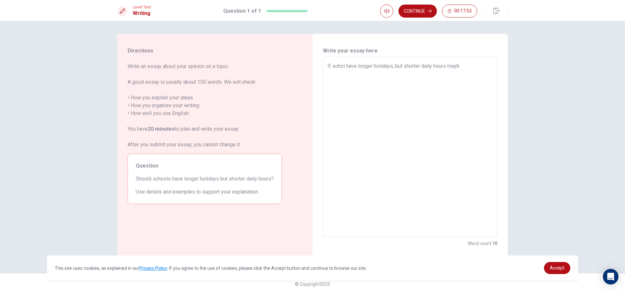
type textarea "x"
type textarea "If schol have longer holidays, but shorter daily hours mayb"
type textarea "x"
type textarea "If schol have longer holidays, but shorter daily hours maybe"
type textarea "x"
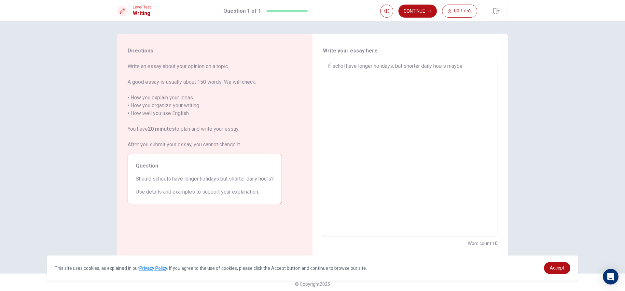
type textarea "If schol have longer holidays, but shorter daily hours maybe"
type textarea "x"
type textarea "If schol have longer holidays, but shorter daily hours maybe i"
type textarea "x"
type textarea "If schol have longer holidays, but shorter daily hours maybe it"
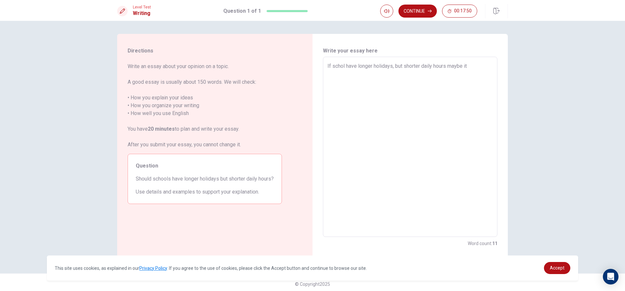
type textarea "x"
type textarea "If schol have longer holidays, but shorter daily hours maybe it"
type textarea "x"
type textarea "If schol have longer holidays, but shorter daily hours maybe it w"
type textarea "x"
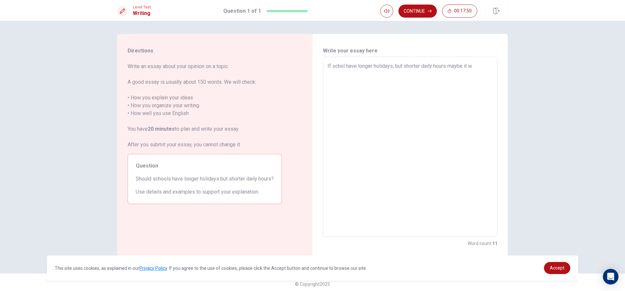
type textarea "If schol have longer holidays, but shorter daily hours maybe it wi"
type textarea "x"
type textarea "If schol have longer holidays, but shorter daily hours maybe it wil"
type textarea "x"
type textarea "If schol have longer holidays, but shorter daily hours maybe it will"
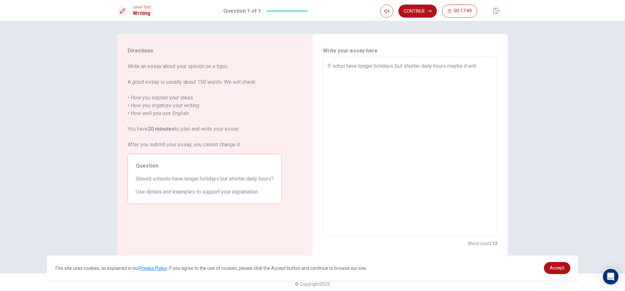
type textarea "x"
type textarea "If schol have longer holidays, but shorter daily hours maybe it will"
type textarea "x"
type textarea "If schol have longer holidays, but shorter daily hours maybe it will m"
type textarea "x"
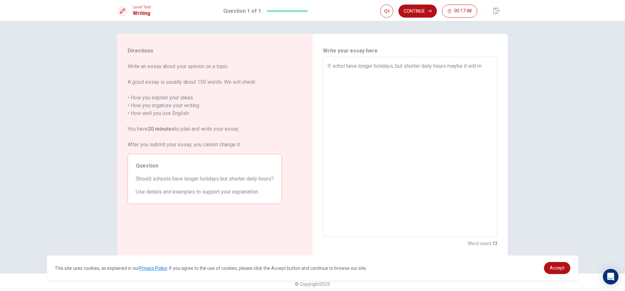
type textarea "If schol have longer holidays, but shorter daily hours maybe it will"
type textarea "x"
type textarea "If schol have longer holidays, but shorter daily hours maybe it will n"
type textarea "x"
type textarea "If schol have longer holidays, but shorter daily hours maybe it will ne"
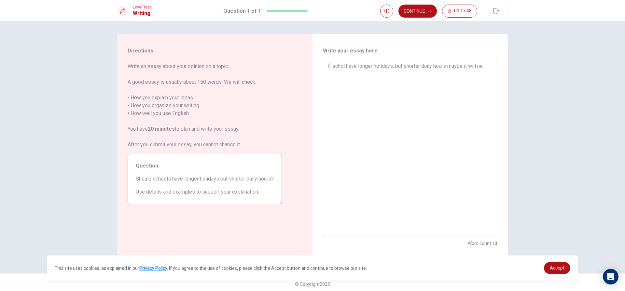
type textarea "x"
type textarea "If schol have longer holidays, but shorter daily hours maybe it will n"
type textarea "x"
type textarea "If schol have longer holidays, but shorter daily hours maybe it will nb"
type textarea "x"
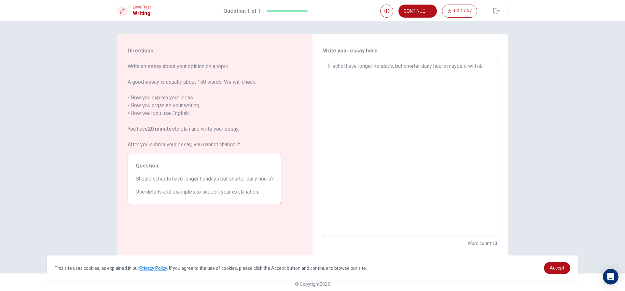
type textarea "If schol have longer holidays, but shorter daily hours maybe it will nbe"
type textarea "x"
click at [350, 88] on textarea "If schol have longer holidays, but shorter daily hours maybe it will be good fo…" at bounding box center [410, 146] width 165 height 169
click at [373, 85] on textarea "If schol have longer holidays, but shorter daily hours maybe it will be good fo…" at bounding box center [410, 146] width 165 height 169
click at [388, 87] on textarea "If schol have longer holidays, but shorter daily hours maybe it will be good fo…" at bounding box center [410, 146] width 165 height 169
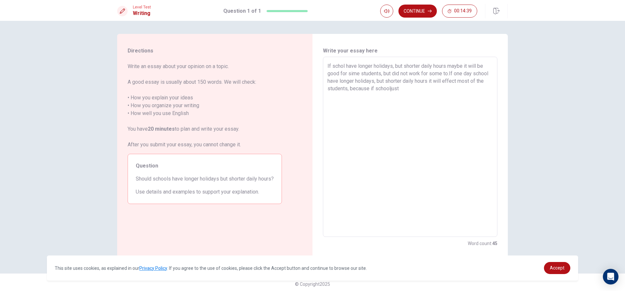
click at [389, 90] on textarea "If schol have longer holidays, but shorter daily hours maybe it will be good fo…" at bounding box center [410, 146] width 165 height 169
click at [390, 88] on textarea "If schol have longer holidays, but shorter daily hours maybe it will be good fo…" at bounding box center [410, 146] width 165 height 169
click at [405, 89] on textarea "If schol have longer holidays, but shorter daily hours maybe it will be good fo…" at bounding box center [410, 146] width 165 height 169
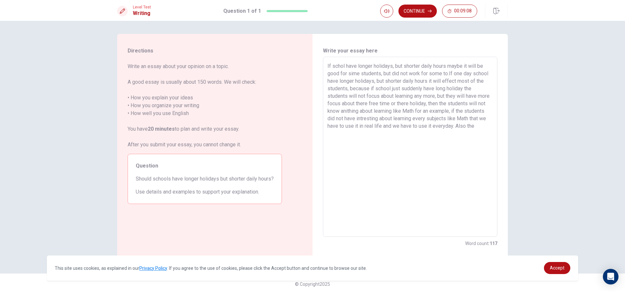
click at [335, 134] on textarea "If schol have longer holidays, but shorter daily hours maybe it will be good fo…" at bounding box center [410, 146] width 165 height 169
click at [348, 139] on textarea "If schol have longer holidays, but shorter daily hours maybe it will be good fo…" at bounding box center [410, 146] width 165 height 169
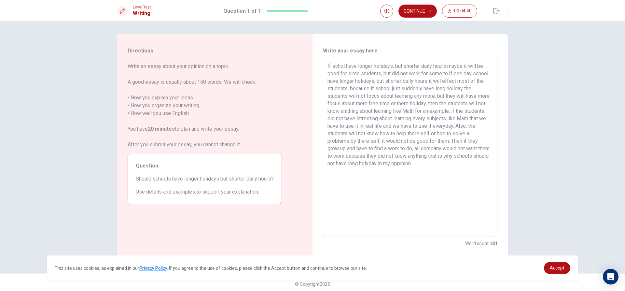
click at [414, 166] on textarea "If schol have longer holidays, but shorter daily hours maybe it will be good fo…" at bounding box center [410, 146] width 165 height 169
click at [428, 168] on textarea "If schol have longer holidays, but shorter daily hours maybe it will be good fo…" at bounding box center [410, 146] width 165 height 169
click at [417, 12] on button "Continue" at bounding box center [418, 11] width 38 height 13
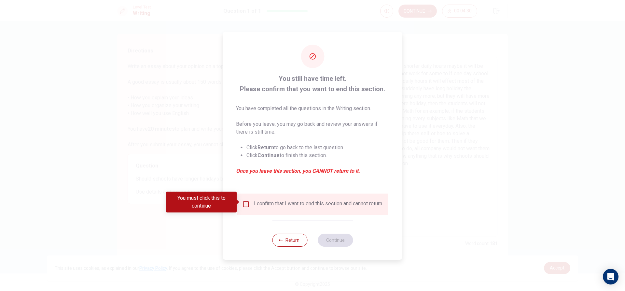
click at [244, 200] on input "You must click this to continue" at bounding box center [246, 204] width 8 height 8
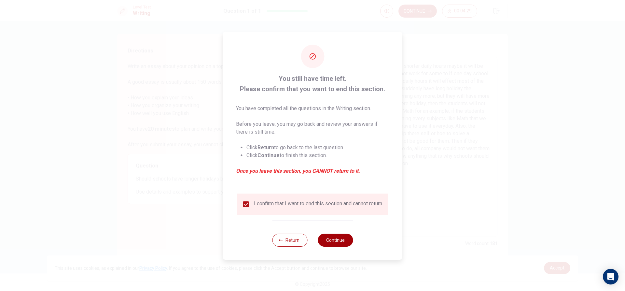
click at [343, 245] on button "Continue" at bounding box center [335, 240] width 35 height 13
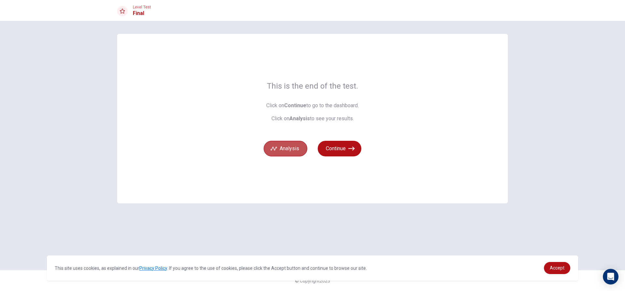
click at [282, 152] on button "Analysis" at bounding box center [286, 149] width 44 height 16
